Goal: Task Accomplishment & Management: Complete application form

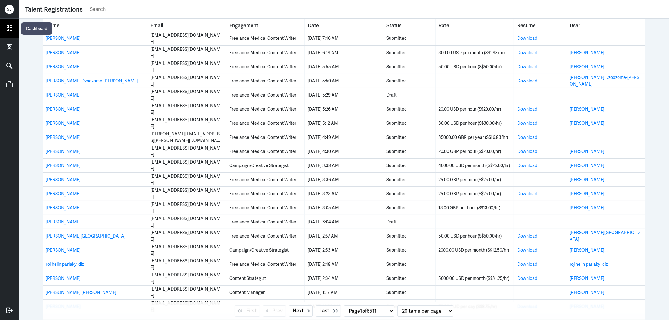
click at [8, 26] on icon at bounding box center [9, 28] width 9 height 9
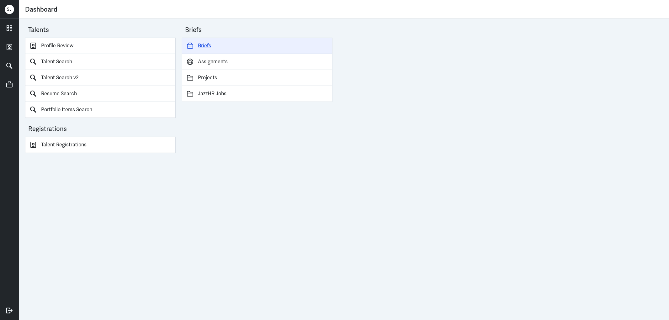
click at [202, 44] on link "Briefs" at bounding box center [257, 46] width 151 height 16
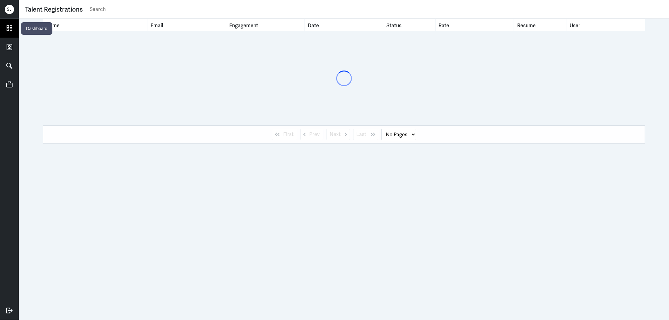
click at [8, 26] on icon at bounding box center [9, 28] width 9 height 9
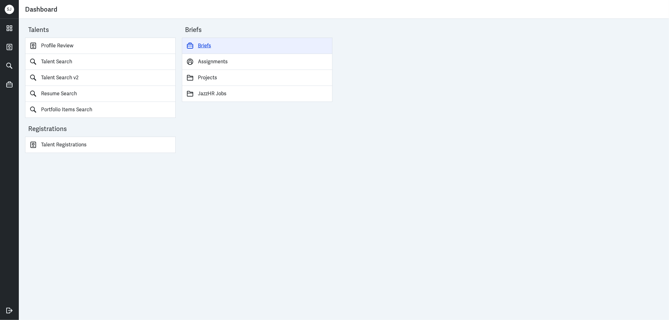
click at [209, 43] on link "Briefs" at bounding box center [257, 46] width 151 height 16
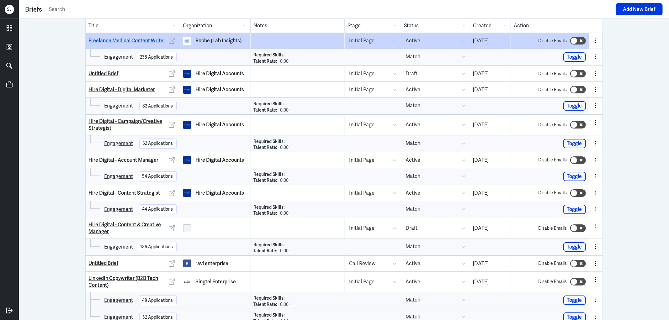
click at [134, 41] on link "Freelance Medical Content Writer" at bounding box center [127, 40] width 77 height 7
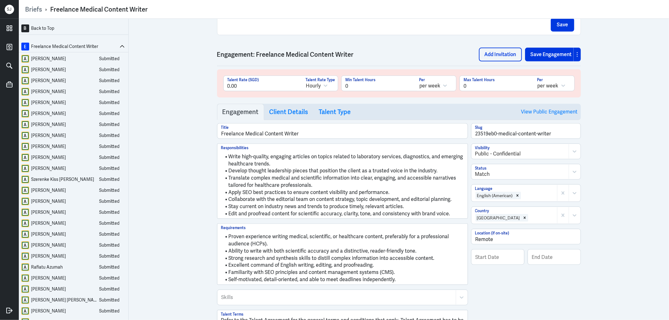
scroll to position [418, 0]
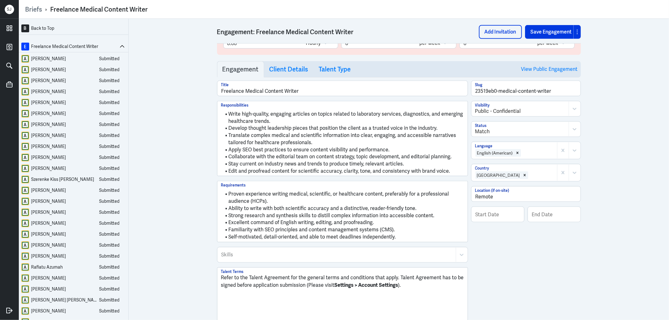
click at [266, 155] on li "Collaborate with the editorial team on content strategy, topic development, and…" at bounding box center [342, 156] width 243 height 7
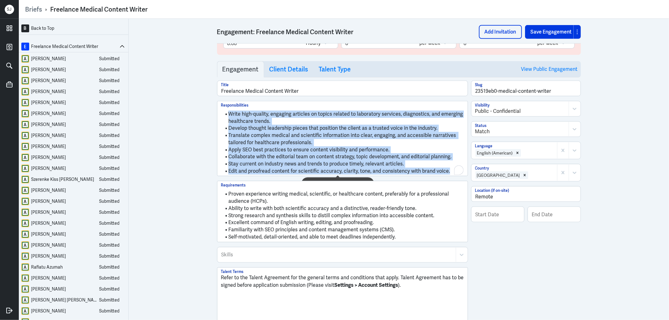
copy ul "Write high-quality, engaging articles on topics related to laboratory services,…"
click at [272, 212] on li "Ability to write with both scientific accuracy and a distinctive, reader-friend…" at bounding box center [342, 208] width 243 height 7
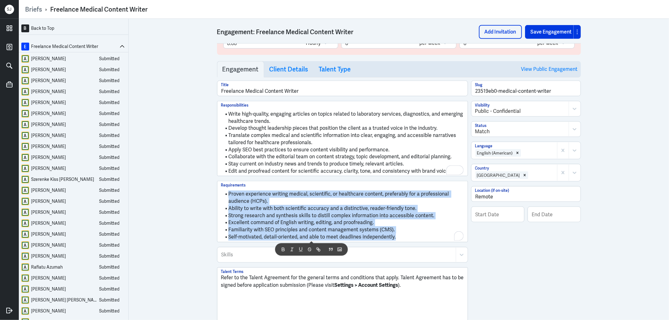
copy ul "Proven experience writing medical, scientific, or healthcare content, preferabl…"
click at [280, 72] on h3 "Client Details" at bounding box center [289, 70] width 39 height 8
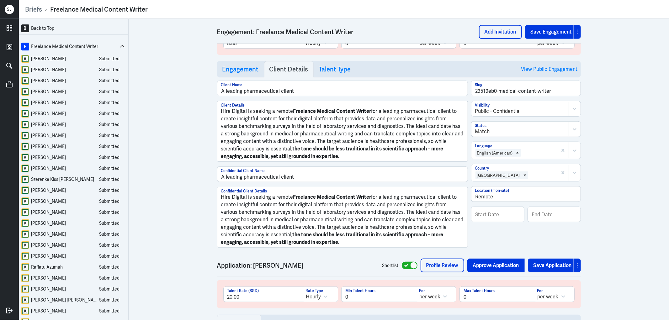
click at [314, 138] on p "Hire Digital is seeking a remote Freelance Medical Content Writer for a leading…" at bounding box center [342, 134] width 243 height 53
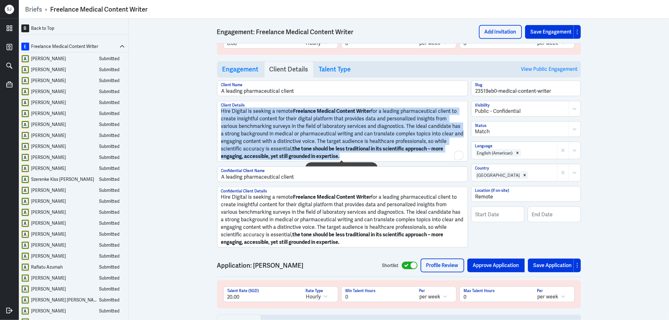
copy p "Hire Digital is seeking a remote Freelance Medical Content Writer for a leading…"
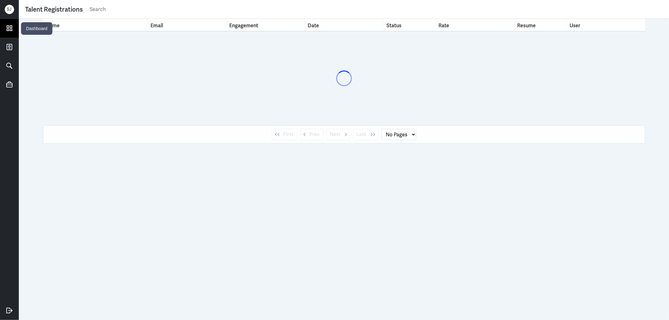
click at [10, 24] on icon at bounding box center [9, 28] width 9 height 9
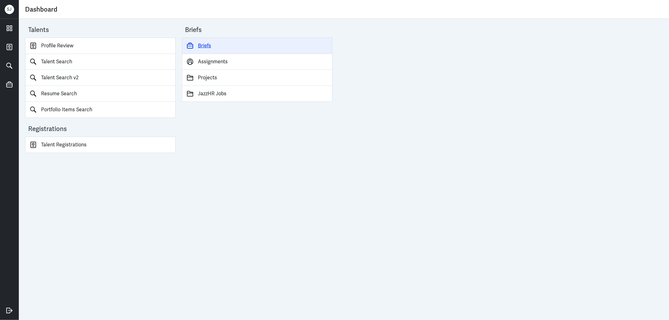
click at [203, 44] on link "Briefs" at bounding box center [257, 46] width 151 height 16
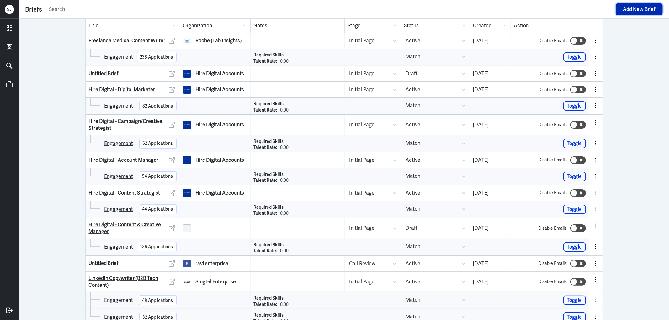
click at [641, 14] on button "Add New Brief" at bounding box center [639, 9] width 47 height 12
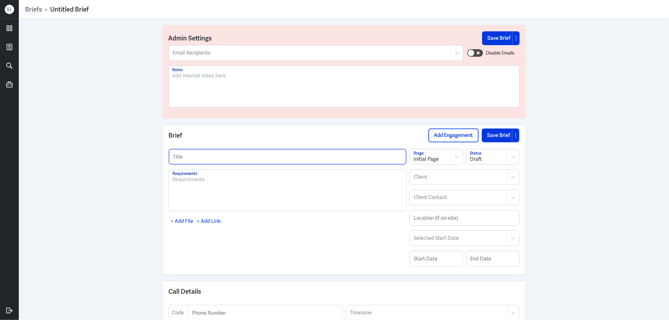
click at [182, 155] on input "text" at bounding box center [287, 156] width 237 height 15
type input "Healthcare Content Writer"
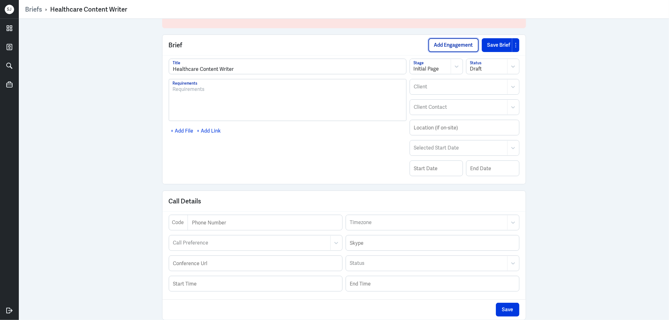
click at [453, 39] on button "Add Engagement" at bounding box center [454, 45] width 50 height 14
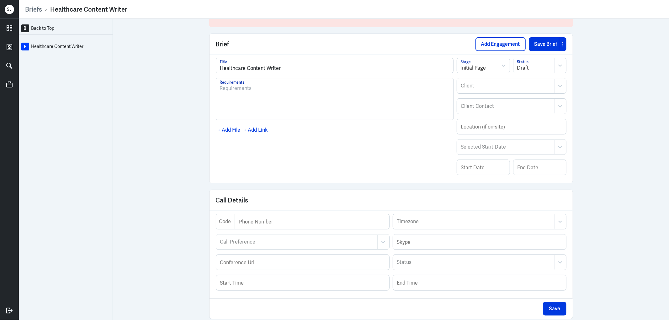
click at [240, 87] on p at bounding box center [335, 89] width 230 height 8
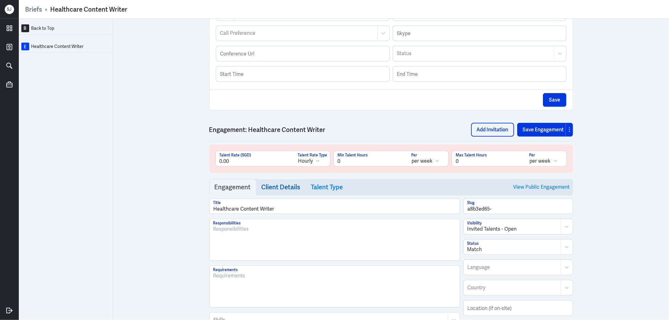
scroll to position [405, 0]
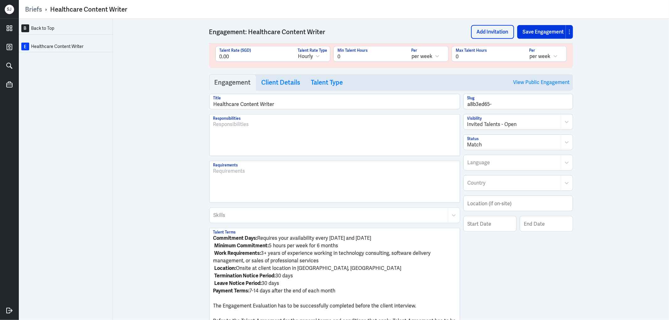
click at [233, 126] on p at bounding box center [334, 125] width 243 height 8
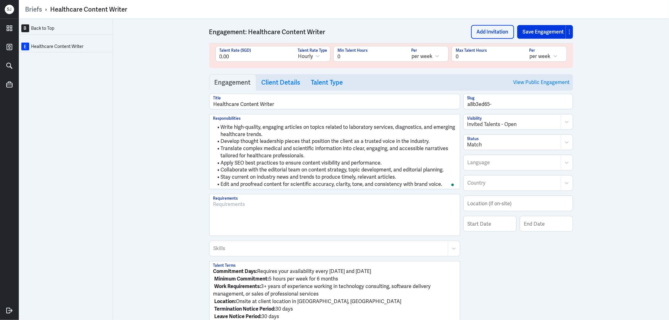
click at [260, 208] on p at bounding box center [334, 205] width 243 height 8
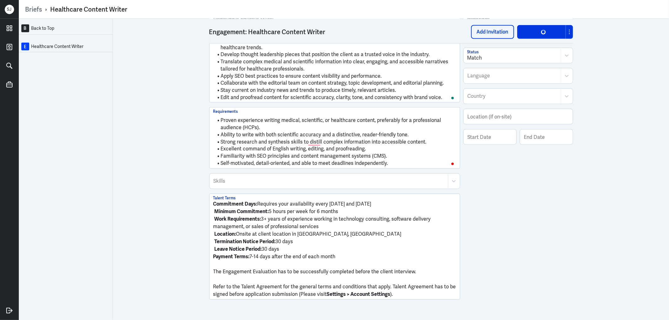
scroll to position [493, 0]
drag, startPoint x: 212, startPoint y: 280, endPoint x: 210, endPoint y: 205, distance: 75.0
click at [210, 205] on div "Commitment Days: Requires your availability every Monday and Tuesday Minimum Co…" at bounding box center [335, 246] width 250 height 105
drag, startPoint x: 210, startPoint y: 281, endPoint x: 207, endPoint y: 242, distance: 39.1
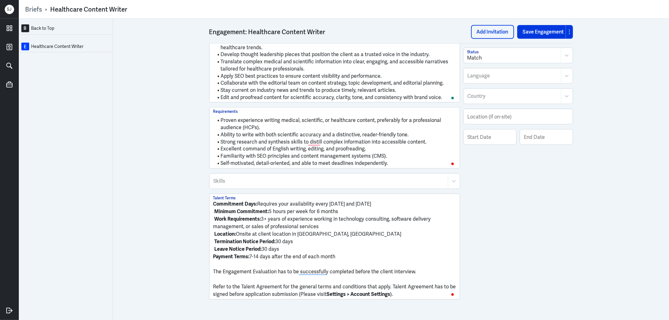
click at [210, 242] on div "Commitment Days: Requires your availability every Monday and Tuesday Minimum Co…" at bounding box center [335, 246] width 250 height 105
click at [213, 283] on p "Refer to the Talent Agreement for the general terms and conditions that apply. …" at bounding box center [334, 290] width 243 height 15
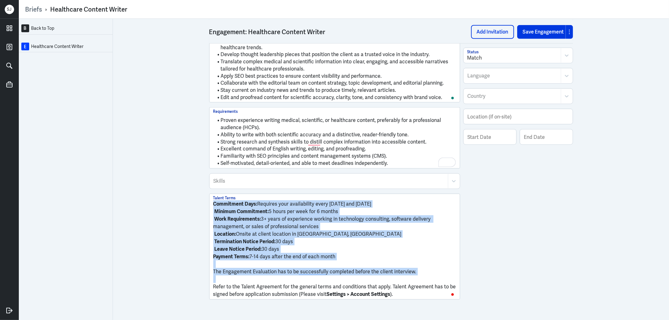
click at [210, 197] on div "Commitment Days: Requires your availability every Monday and Tuesday Minimum Co…" at bounding box center [335, 246] width 250 height 105
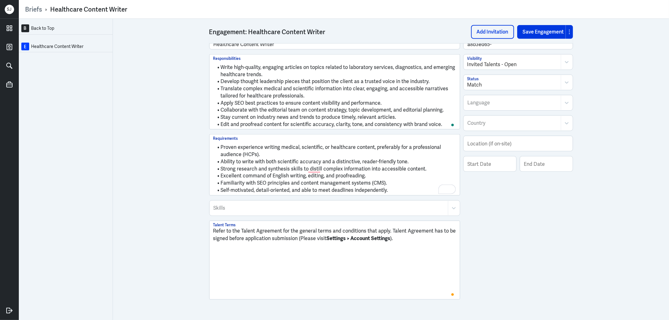
scroll to position [472, 0]
click at [403, 228] on p "Refer to the Talent Agreement for the general terms and conditions that apply. …" at bounding box center [334, 235] width 243 height 15
click at [399, 235] on p "Refer to the Talent Agreement for the general terms and conditions that apply. …" at bounding box center [334, 235] width 243 height 15
click at [329, 195] on span "Dismiss" at bounding box center [321, 192] width 15 height 5
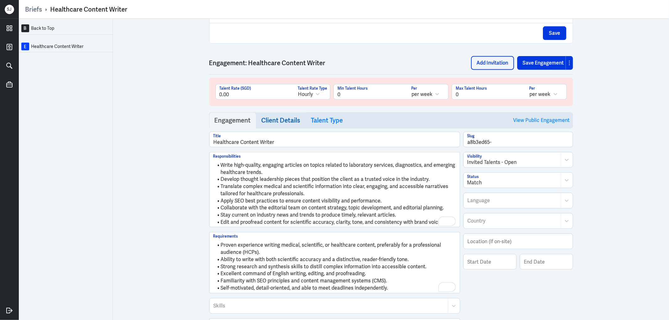
click at [278, 124] on h3 "Client Details" at bounding box center [281, 121] width 39 height 8
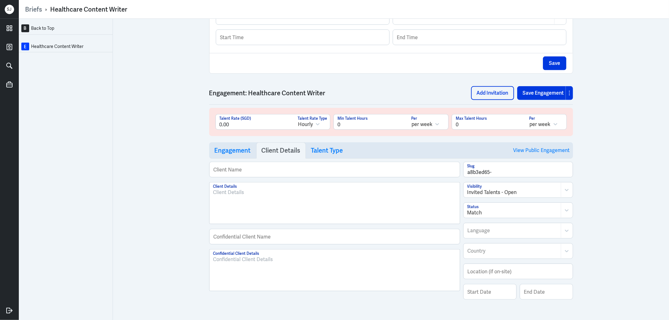
click at [237, 186] on div at bounding box center [335, 203] width 250 height 41
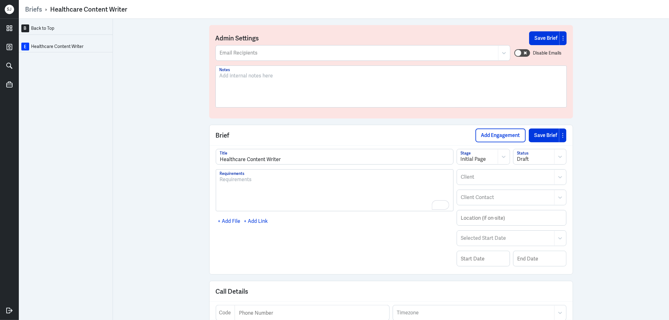
scroll to position [367, 0]
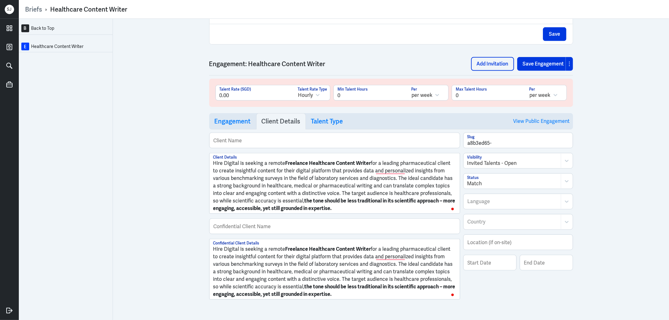
type input "Hire Digital"
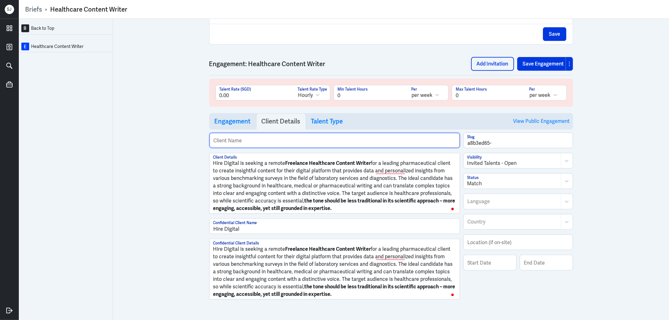
click at [229, 144] on input "text" at bounding box center [335, 140] width 250 height 15
type input "Hire Digital"
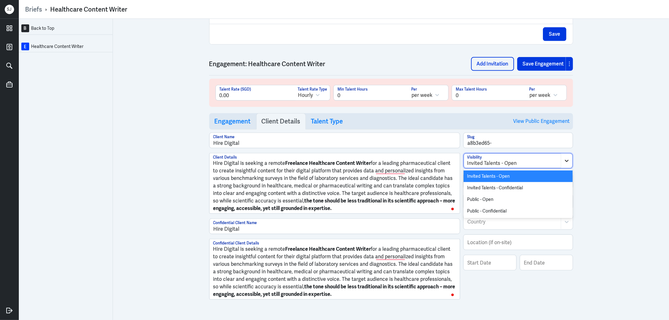
click at [569, 162] on div at bounding box center [567, 161] width 12 height 14
click at [512, 209] on div "Public - Confidential" at bounding box center [518, 212] width 109 height 12
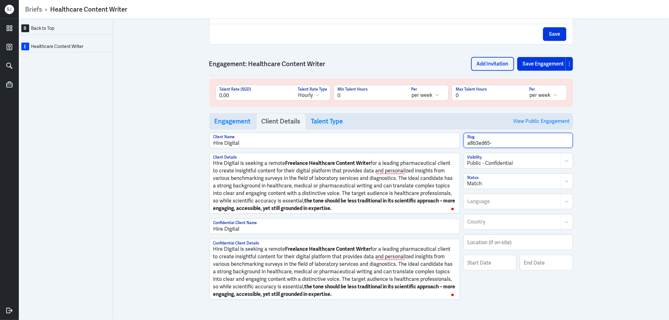
click at [502, 143] on input "a8b3ed65-" at bounding box center [518, 140] width 109 height 15
type input "a8b3ed65-healthcare-writer"
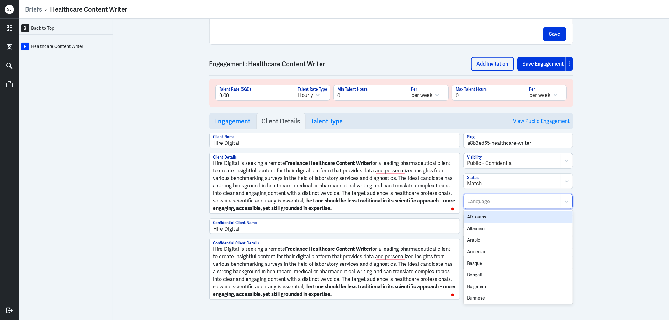
click at [513, 203] on div at bounding box center [512, 202] width 91 height 8
type input "eng"
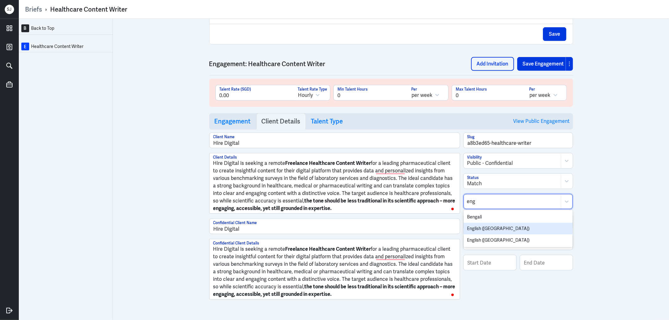
click at [501, 226] on div "English (US)" at bounding box center [518, 229] width 109 height 12
click at [607, 211] on div "B Back to Top E Healthcare Content Writer Admin Settings Save Brief Email Recip…" at bounding box center [344, 170] width 651 height 302
click at [567, 225] on div at bounding box center [567, 224] width 12 height 14
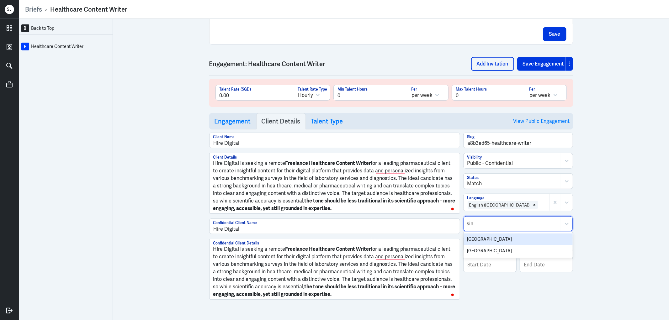
type input "sing"
click at [475, 241] on div "Singapore" at bounding box center [518, 240] width 109 height 12
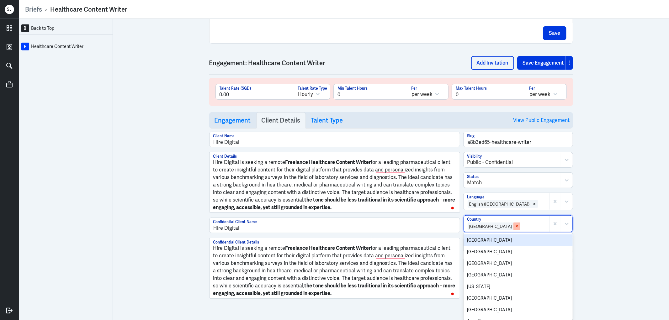
click at [515, 227] on icon "Remove Singapore" at bounding box center [517, 226] width 4 height 4
click at [483, 225] on div at bounding box center [512, 224] width 91 height 8
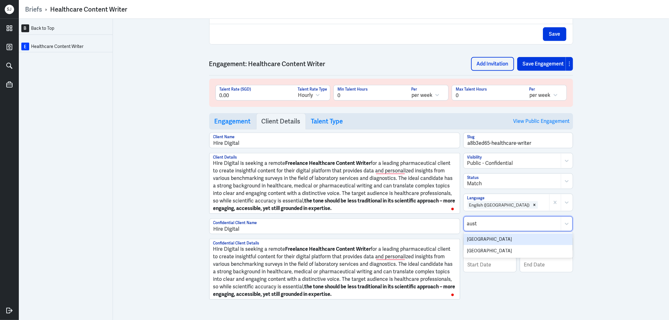
type input "austr"
click at [477, 238] on div "[GEOGRAPHIC_DATA]" at bounding box center [518, 240] width 109 height 12
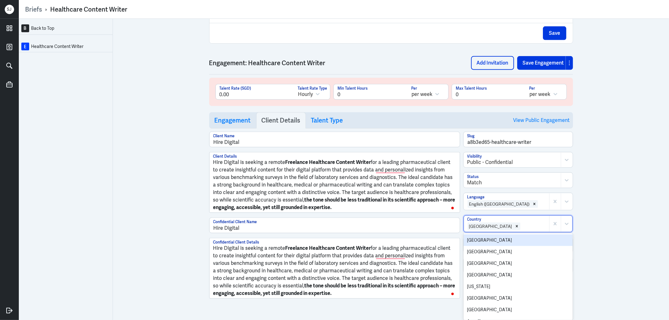
click at [589, 221] on div "B Back to Top E Healthcare Content Writer Admin Settings Save Brief Email Recip…" at bounding box center [344, 170] width 651 height 302
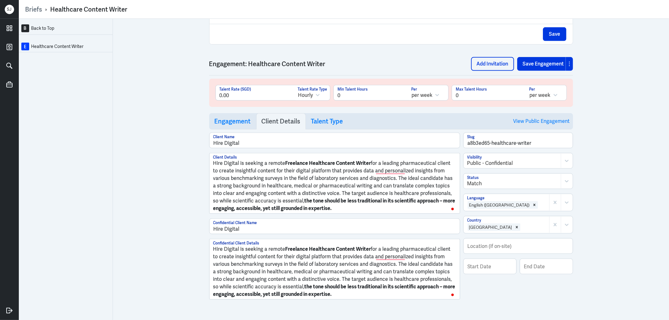
drag, startPoint x: 502, startPoint y: 225, endPoint x: 504, endPoint y: 227, distance: 3.6
click at [521, 225] on div at bounding box center [533, 228] width 25 height 8
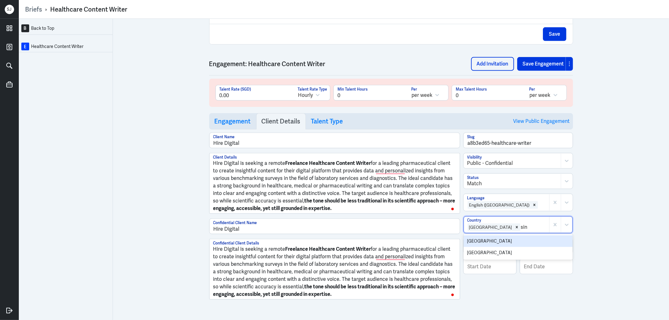
type input "sing"
click at [485, 241] on div "Singapore" at bounding box center [518, 242] width 109 height 12
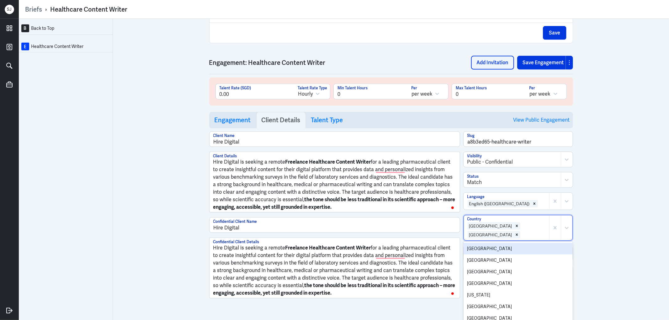
click at [533, 231] on div at bounding box center [533, 235] width 25 height 8
type input "united"
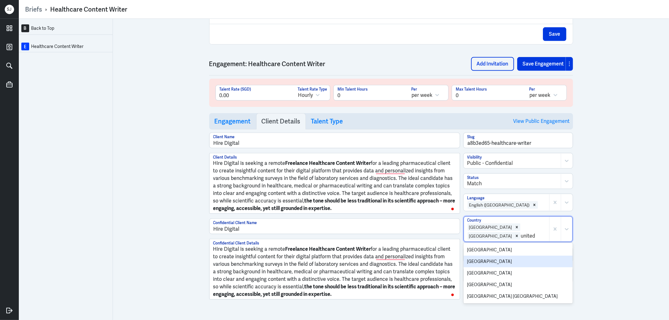
click at [481, 256] on div "United Kingdom" at bounding box center [518, 262] width 109 height 12
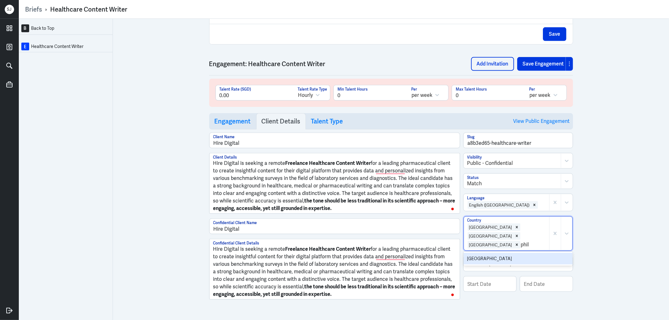
type input "phili"
click at [482, 254] on div "Philippines" at bounding box center [518, 259] width 109 height 12
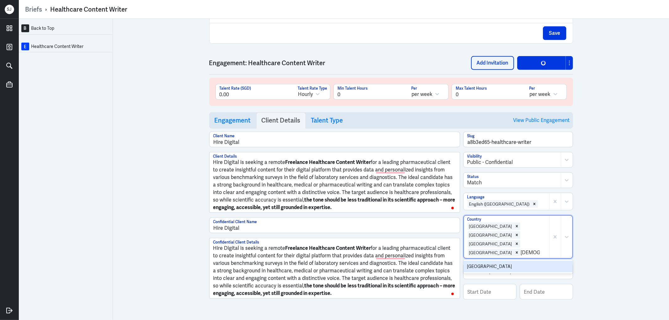
type input "malaysia"
click at [482, 261] on div "Malaysia" at bounding box center [518, 267] width 109 height 12
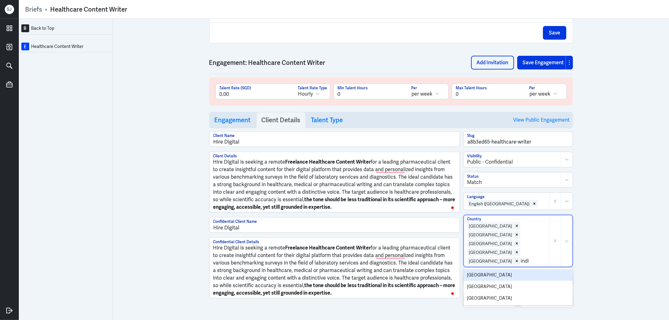
type input "india"
click at [481, 281] on div "India" at bounding box center [518, 287] width 109 height 12
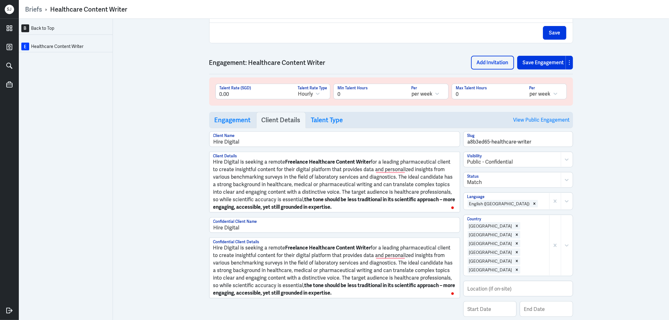
click at [610, 238] on div "B Back to Top E Healthcare Content Writer Admin Settings Save Brief Email Recip…" at bounding box center [344, 170] width 651 height 302
click at [481, 282] on input "text" at bounding box center [518, 289] width 109 height 15
type input "Remote"
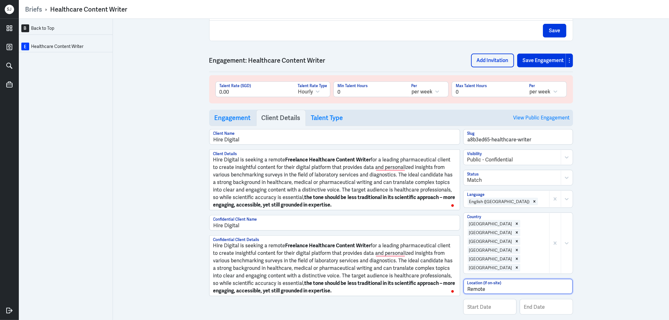
scroll to position [373, 0]
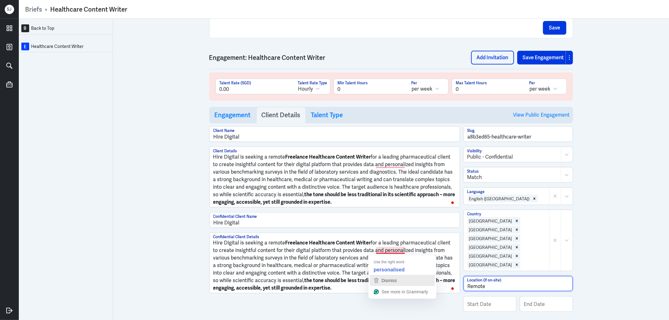
click at [401, 281] on div "Dismiss" at bounding box center [403, 280] width 60 height 9
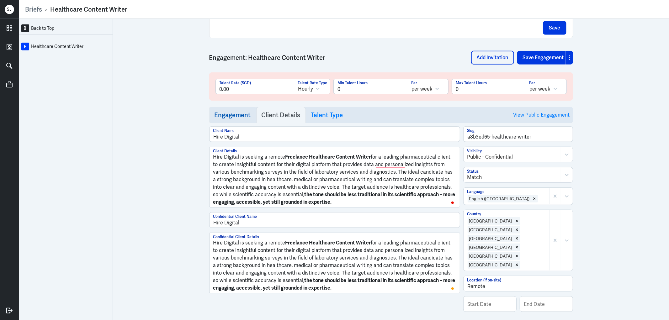
click at [230, 116] on h3 "Engagement" at bounding box center [233, 115] width 36 height 8
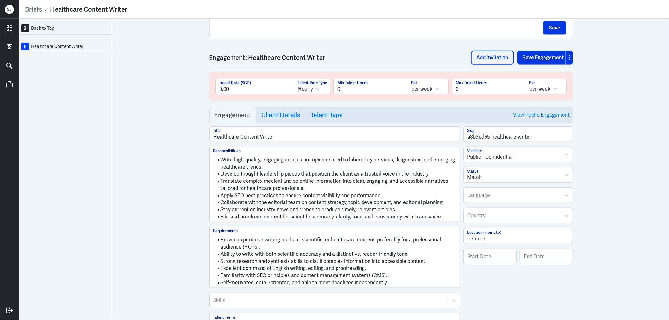
scroll to position [443, 0]
click at [278, 118] on h3 "Client Details" at bounding box center [281, 115] width 39 height 8
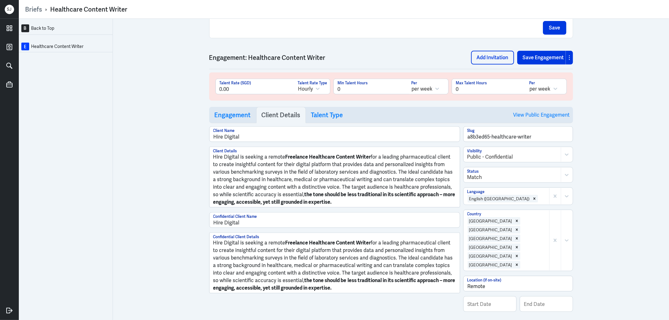
scroll to position [425, 0]
click at [541, 57] on button "Save Engagement" at bounding box center [542, 58] width 49 height 14
click at [547, 116] on link "View Public Engagement" at bounding box center [542, 115] width 56 height 16
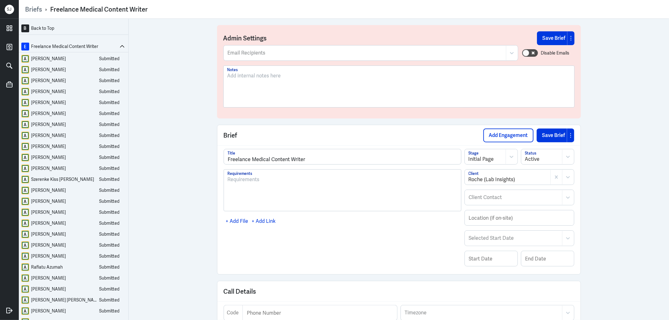
scroll to position [418, 0]
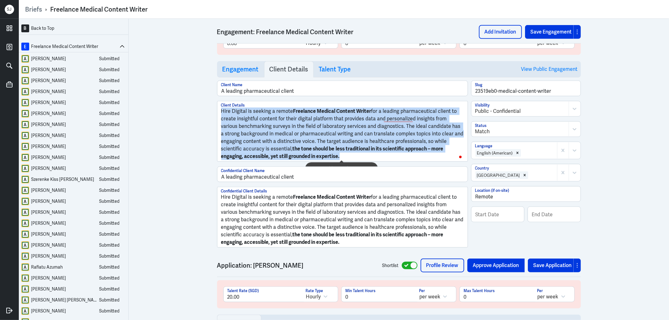
click at [312, 125] on p "Hire Digital is seeking a remote Freelance Medical Content Writer for a leading…" at bounding box center [342, 134] width 243 height 53
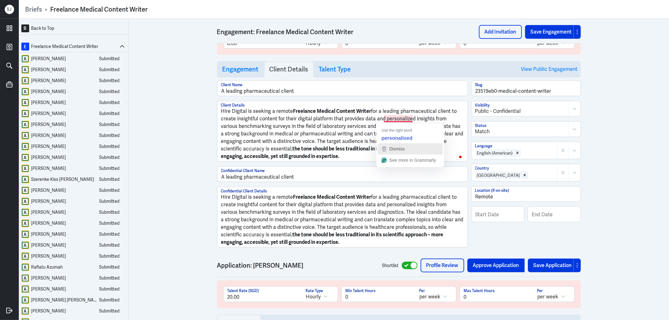
click at [407, 151] on div "Dismiss" at bounding box center [411, 148] width 60 height 9
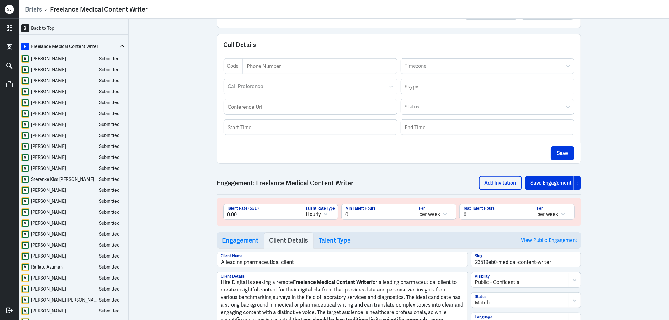
scroll to position [244, 0]
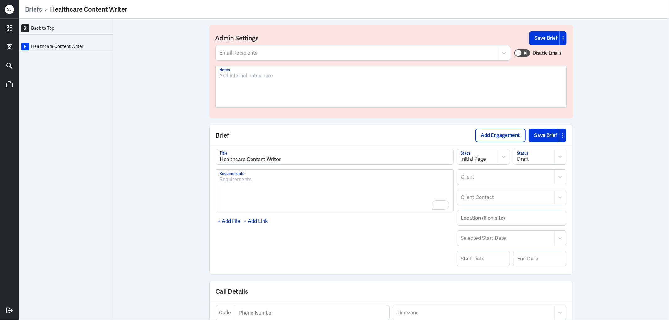
scroll to position [367, 0]
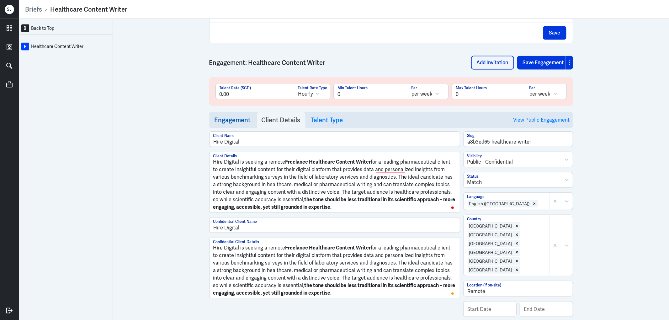
click at [230, 117] on h3 "Engagement" at bounding box center [233, 120] width 36 height 8
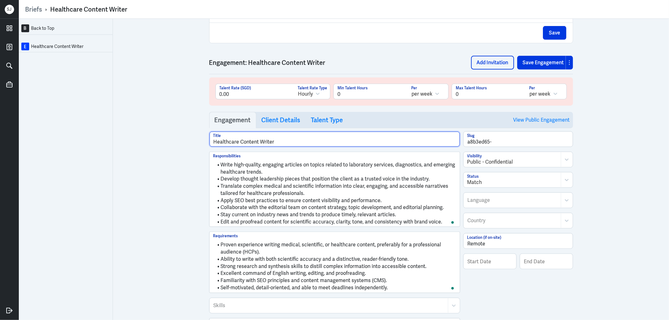
click at [211, 143] on input "Healthcare Content Writer" at bounding box center [335, 139] width 250 height 15
type input "Freelance Healthcare Content Writer"
click at [547, 63] on button "Save Engagement" at bounding box center [542, 63] width 49 height 14
click at [548, 37] on button "Save" at bounding box center [555, 33] width 24 height 14
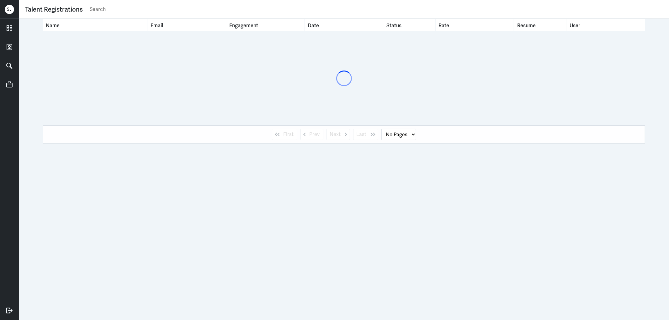
select select "1"
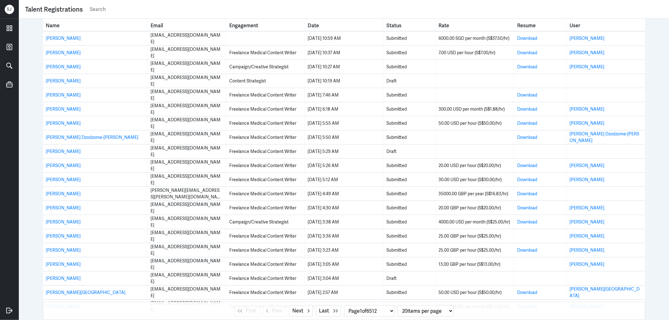
click at [100, 11] on input "text" at bounding box center [376, 9] width 574 height 9
paste input "[PERSON_NAME]"
type input "[PERSON_NAME]"
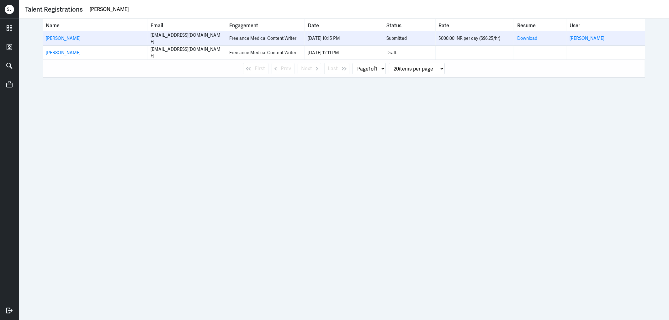
click at [62, 41] on div "[PERSON_NAME]" at bounding box center [95, 38] width 98 height 7
click at [62, 39] on link "[PERSON_NAME]" at bounding box center [63, 38] width 35 height 6
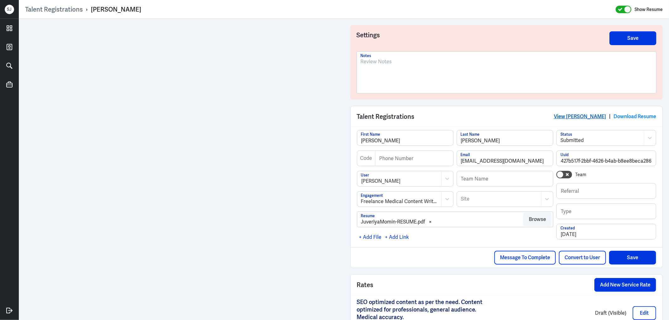
click at [588, 116] on link "View [PERSON_NAME]" at bounding box center [580, 116] width 52 height 7
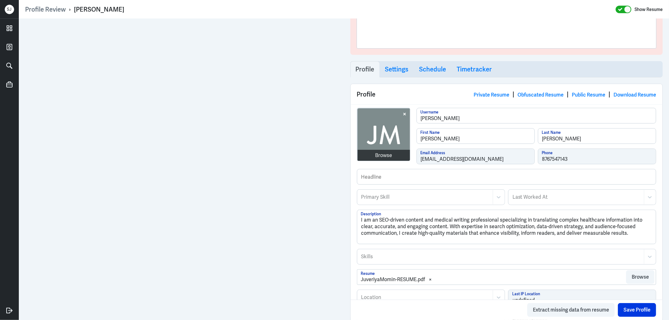
scroll to position [70, 0]
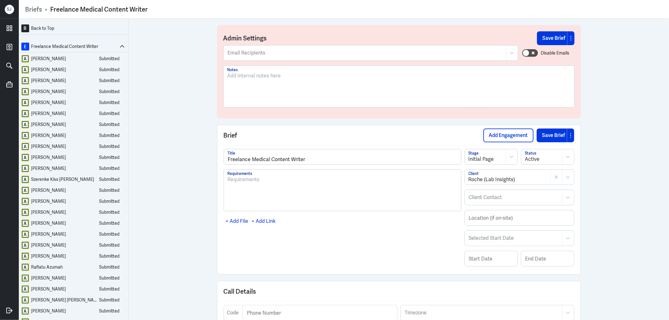
scroll to position [244, 0]
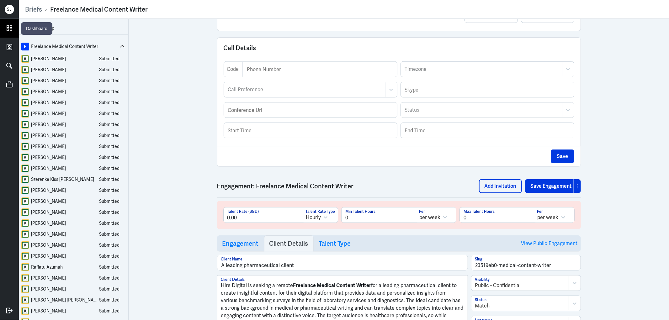
click at [6, 30] on icon at bounding box center [9, 28] width 9 height 9
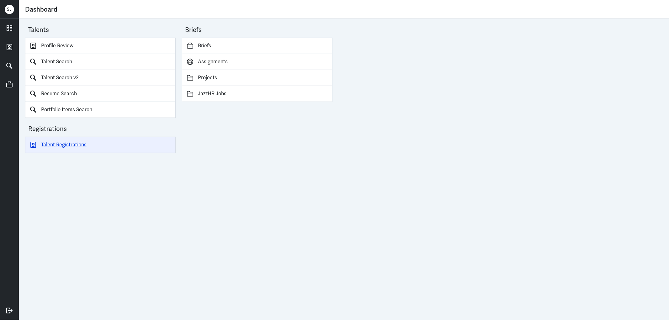
click at [69, 142] on link "Talent Registrations" at bounding box center [100, 145] width 151 height 16
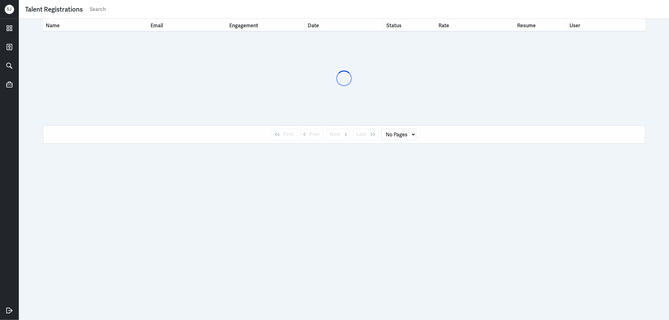
click at [100, 11] on input "text" at bounding box center [376, 9] width 574 height 9
paste input "mominjuveriya915@gmail.com"
type input "mominjuveriya915@gmail.com"
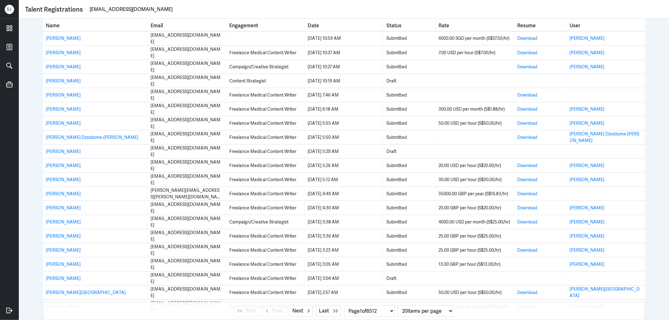
select select "1"
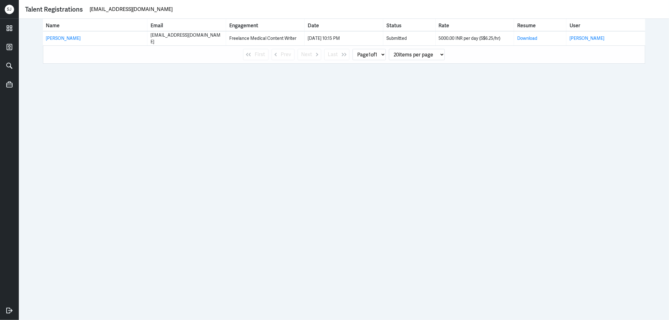
type input "mominjuveriya915@gmail.com"
click at [60, 39] on link "Juveriya Momin" at bounding box center [63, 38] width 35 height 6
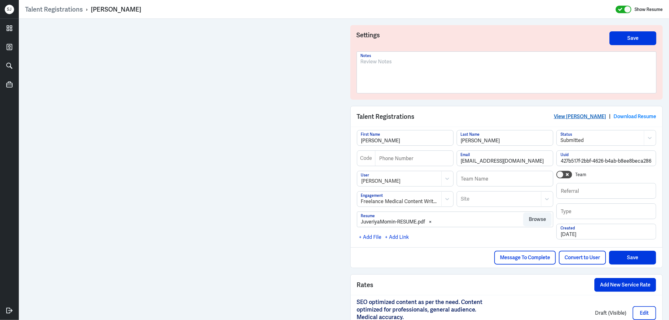
click at [566, 118] on link "View Juveriya Momin" at bounding box center [580, 116] width 52 height 7
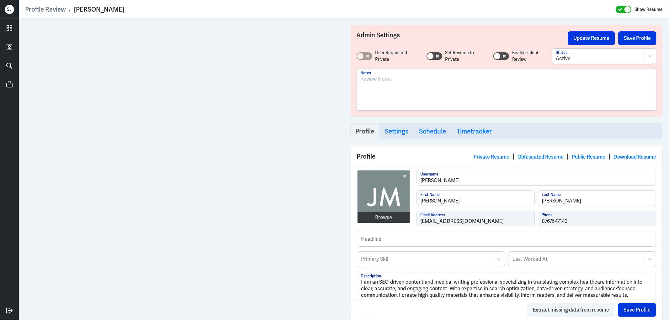
click at [99, 9] on div "Juveriya Momin" at bounding box center [99, 9] width 50 height 8
copy div "Juveriya Momin"
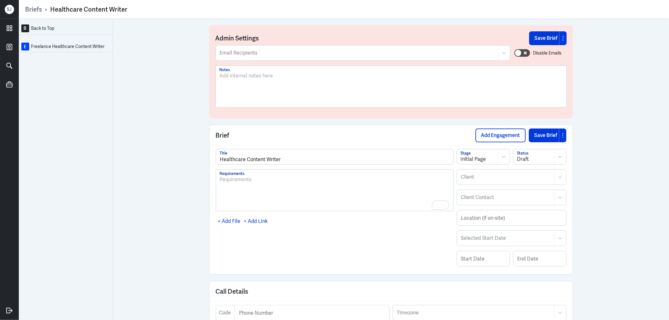
scroll to position [367, 0]
